Goal: Check status: Check status

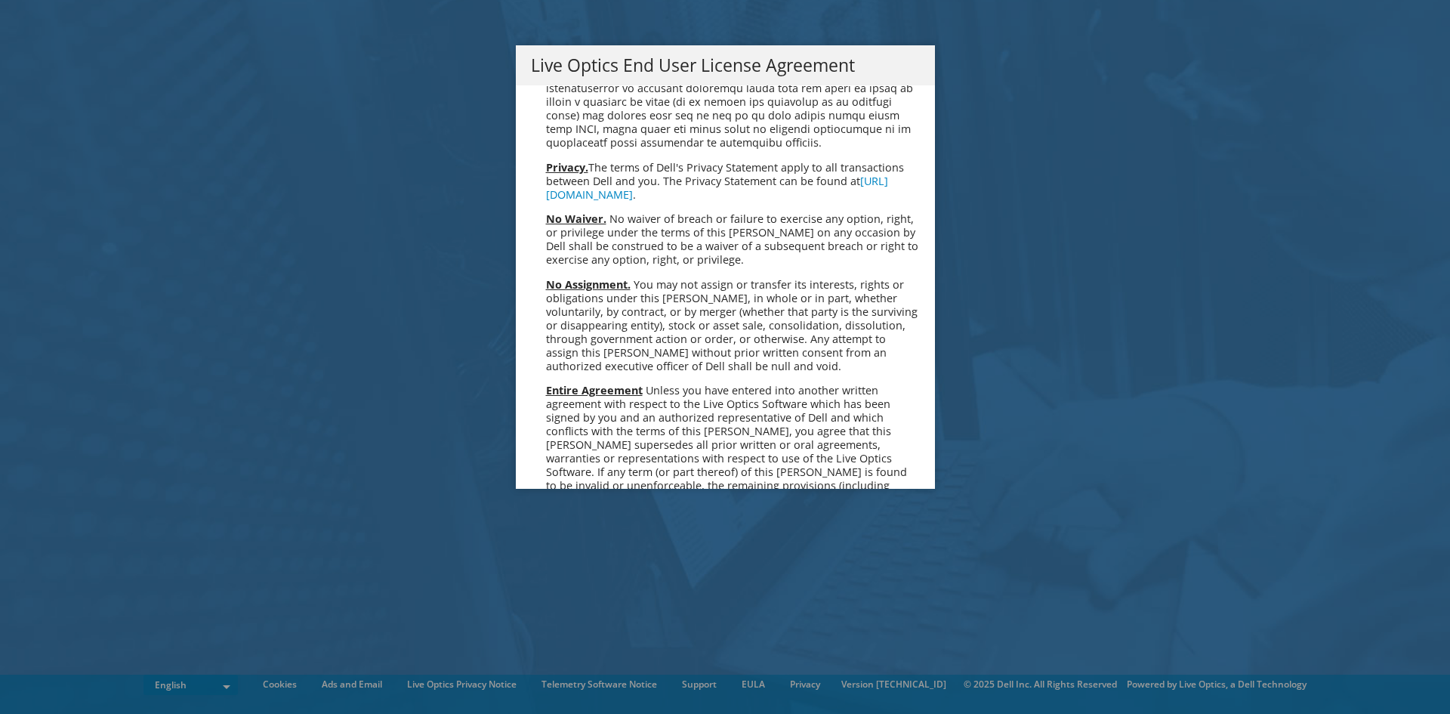
scroll to position [5710, 0]
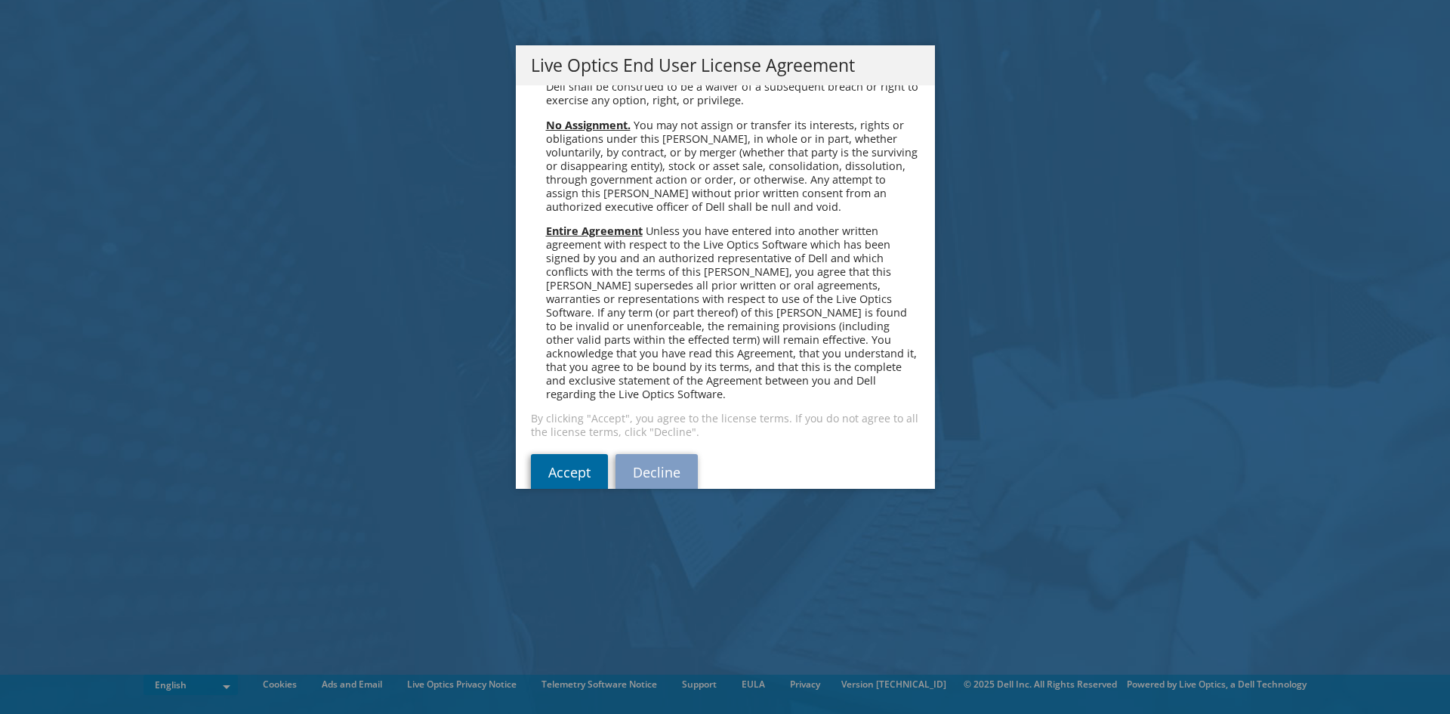
click at [570, 454] on link "Accept" at bounding box center [569, 472] width 77 height 36
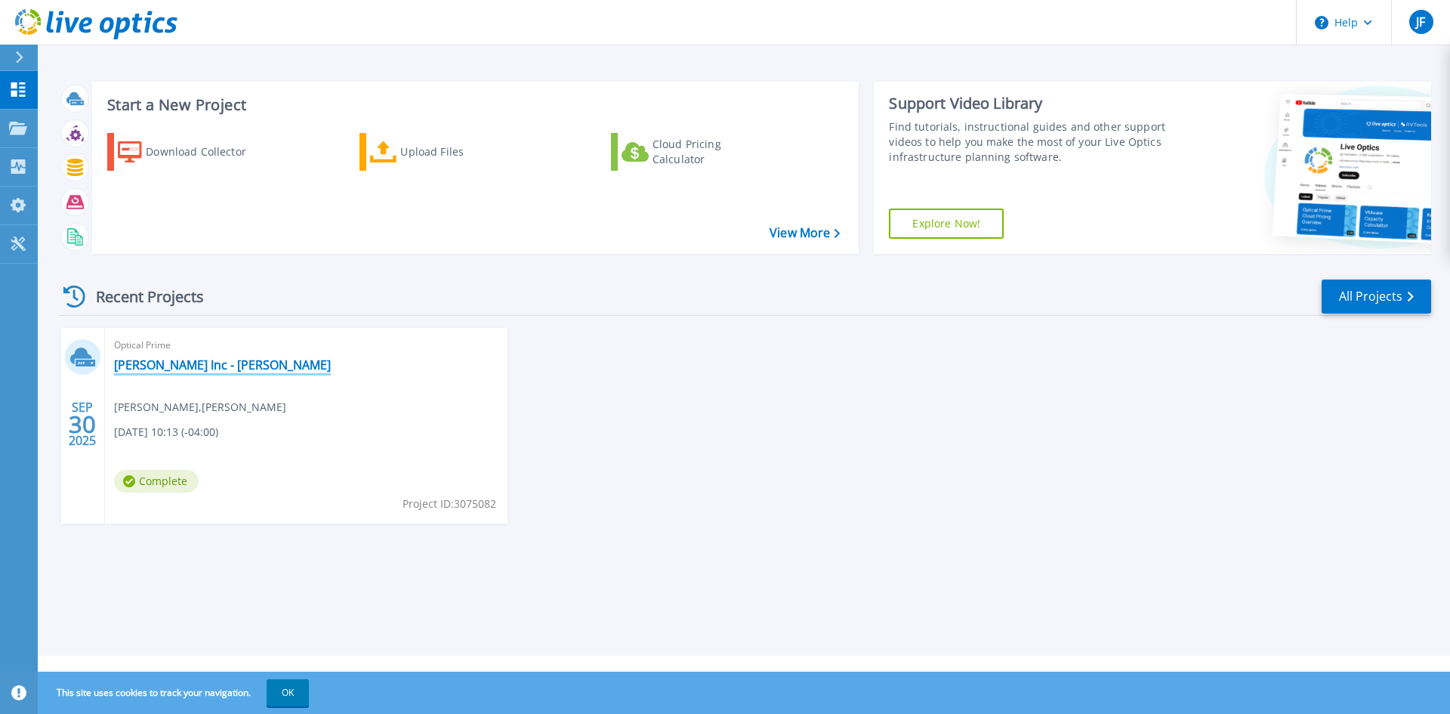
click at [171, 360] on link "[PERSON_NAME] Inc - [PERSON_NAME]" at bounding box center [222, 364] width 217 height 15
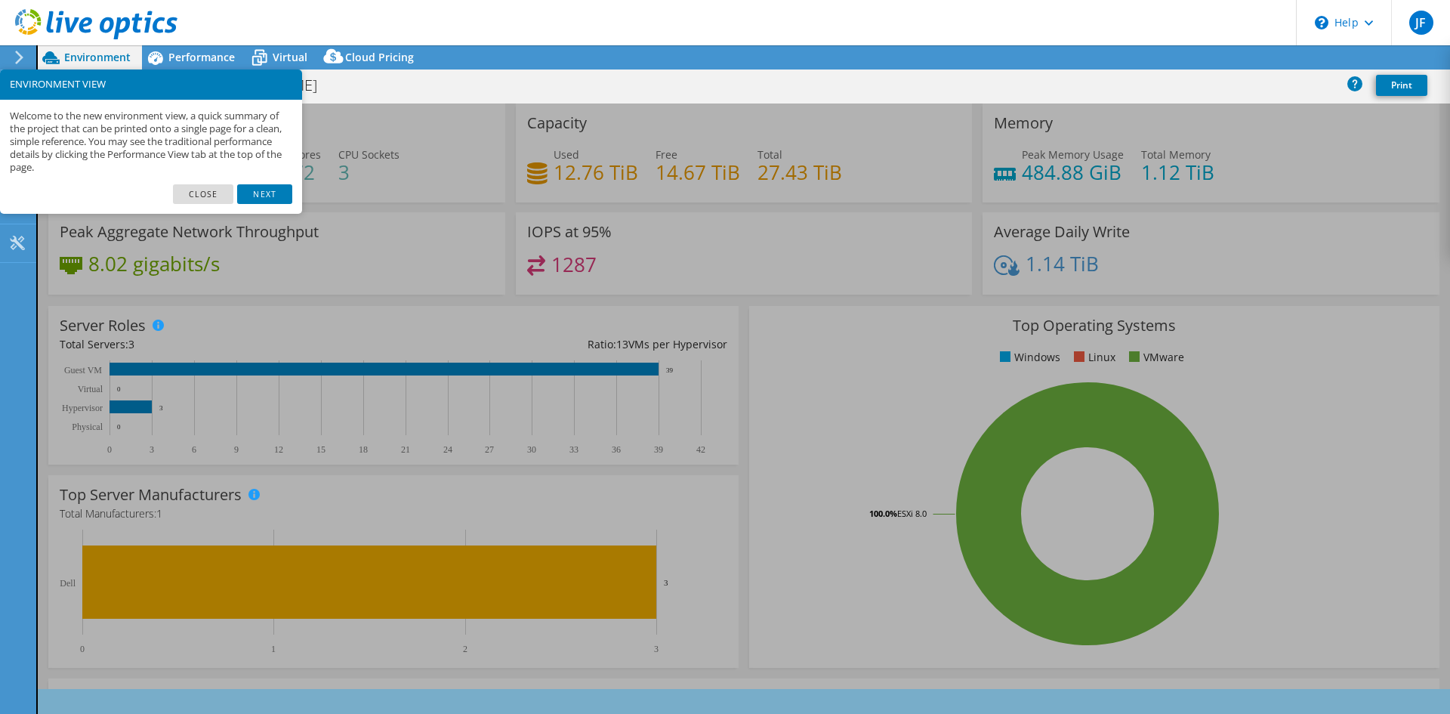
select select "USEast"
select select "USD"
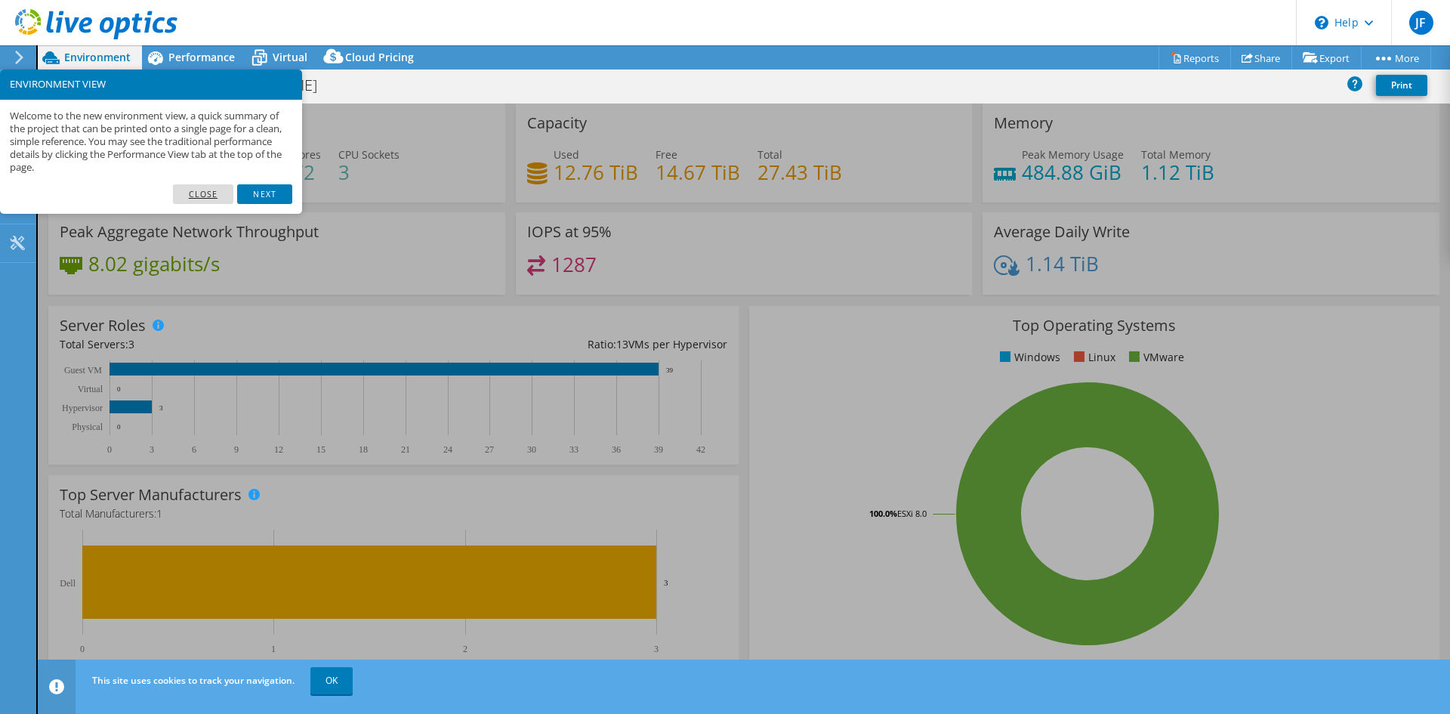
click at [211, 199] on link "Close" at bounding box center [203, 194] width 61 height 20
